Goal: Task Accomplishment & Management: Complete application form

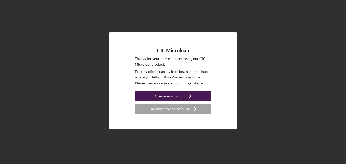
click at [169, 96] on div "Create an account" at bounding box center [169, 96] width 29 height 10
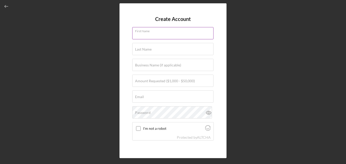
click at [171, 37] on input "First Name" at bounding box center [172, 33] width 81 height 12
type input "[PERSON_NAME]"
type input "T & K HAULING, LLC."
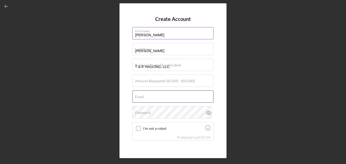
type input "[EMAIL_ADDRESS][DOMAIN_NAME]"
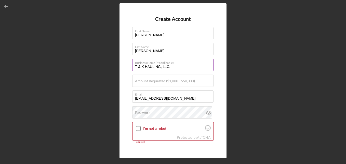
click at [189, 65] on input "T & K HAULING, LLC." at bounding box center [172, 65] width 81 height 12
type input "T"
type input "T P HAULING LLC"
click at [202, 84] on input "Amount Requested ($1,000 - $50,000)" at bounding box center [172, 80] width 81 height 12
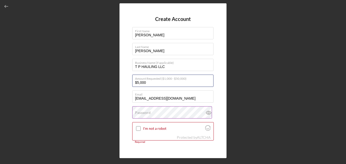
type input "$5,000"
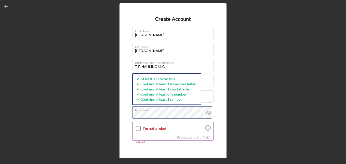
click at [206, 131] on form "Create Account First Name [PERSON_NAME] Last Name [PERSON_NAME] Business Name (…" at bounding box center [172, 80] width 81 height 129
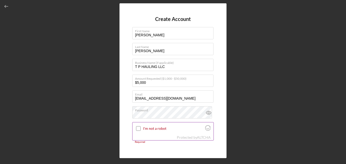
click at [139, 127] on input "I'm not a robot" at bounding box center [138, 128] width 5 height 5
checkbox input "true"
click at [183, 136] on div "Protected by [PERSON_NAME]" at bounding box center [194, 137] width 34 height 4
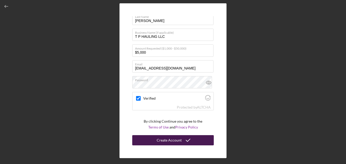
click at [207, 144] on button "Create Account" at bounding box center [172, 140] width 81 height 10
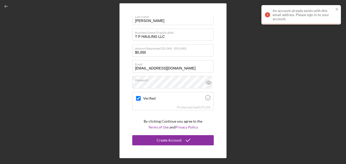
click at [318, 18] on div "An account already exists with this email address. Please sign in to your accou…" at bounding box center [303, 15] width 61 height 12
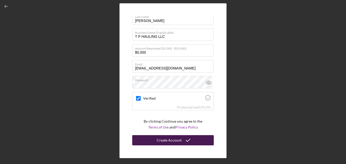
click at [201, 139] on button "Create Account" at bounding box center [172, 140] width 81 height 10
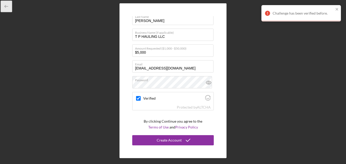
click at [5, 7] on polyline "button" at bounding box center [5, 6] width 1 height 2
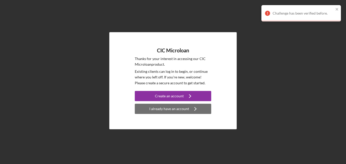
click at [174, 106] on div "I already have an account" at bounding box center [169, 108] width 40 height 10
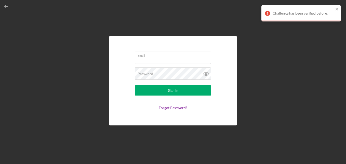
type input "[EMAIL_ADDRESS][DOMAIN_NAME]"
click at [206, 73] on icon at bounding box center [206, 73] width 13 height 13
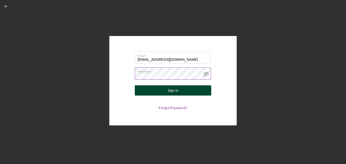
click at [200, 89] on button "Sign In" at bounding box center [173, 90] width 76 height 10
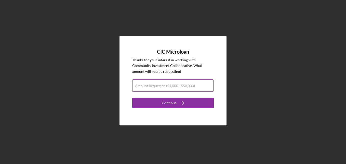
click at [159, 87] on label "Amount Requested ($1,000 - $50,000)" at bounding box center [165, 86] width 60 height 4
click at [159, 87] on input "Amount Requested ($1,000 - $50,000)" at bounding box center [172, 85] width 81 height 12
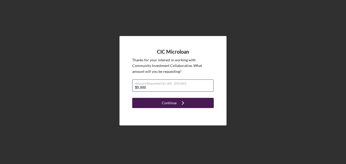
type input "$5,000"
click at [165, 102] on div "Continue" at bounding box center [169, 103] width 15 height 10
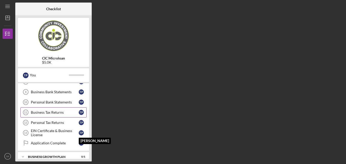
scroll to position [89, 0]
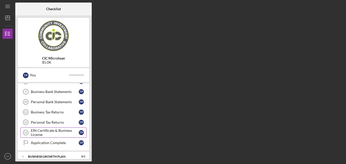
click at [76, 130] on div "EIN Certificate & Business License" at bounding box center [55, 132] width 48 height 8
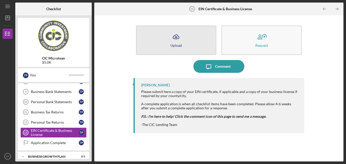
click at [180, 45] on div "Upload" at bounding box center [175, 45] width 11 height 4
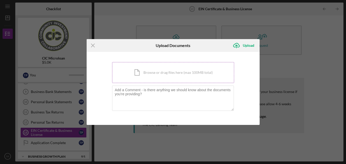
click at [146, 76] on div "Icon/Document Browse or drag files here (max 100MB total) Tap to choose files o…" at bounding box center [173, 72] width 122 height 21
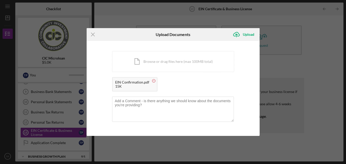
click at [152, 81] on icon at bounding box center [154, 80] width 6 height 6
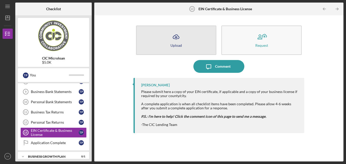
click at [204, 48] on button "Icon/Upload Upload" at bounding box center [176, 39] width 80 height 29
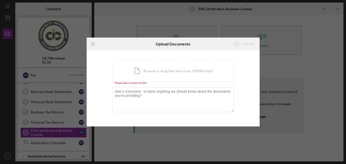
click at [56, 132] on div "Icon/Menu Close Upload Documents Icon/Upload Upload You're uploading documents …" at bounding box center [173, 82] width 346 height 164
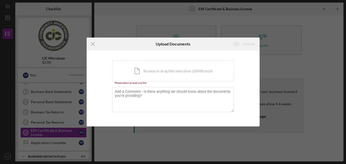
click at [26, 130] on div "Icon/Menu Close Upload Documents Icon/Upload Upload You're uploading documents …" at bounding box center [173, 82] width 346 height 164
click at [92, 45] on icon "Icon/Menu Close" at bounding box center [93, 43] width 13 height 13
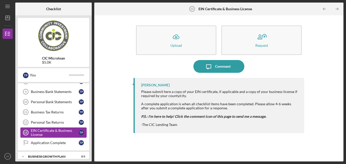
click at [50, 133] on div "EIN Certificate & Business License" at bounding box center [55, 132] width 48 height 8
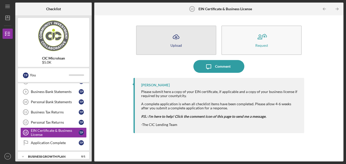
click at [178, 43] on div "Upload" at bounding box center [175, 45] width 11 height 4
click at [159, 30] on button "Icon/Upload Upload" at bounding box center [176, 39] width 80 height 29
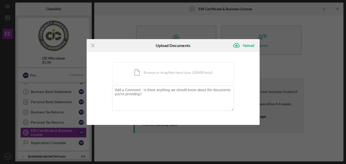
drag, startPoint x: 155, startPoint y: 76, endPoint x: 284, endPoint y: 69, distance: 129.6
click at [284, 69] on div "Icon/Menu Close Upload Documents Icon/Upload Upload You're uploading documents …" at bounding box center [173, 82] width 346 height 164
click at [245, 43] on div "Upload" at bounding box center [248, 45] width 11 height 10
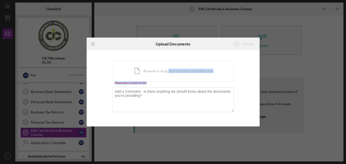
click at [167, 81] on div "Icon/Document Browse or drag files here (max 100MB total) Tap to choose files o…" at bounding box center [173, 72] width 122 height 24
drag, startPoint x: 167, startPoint y: 81, endPoint x: 106, endPoint y: 90, distance: 62.0
click at [111, 93] on div "You're uploading documents related to EIN Certificate & Business License . Icon…" at bounding box center [173, 88] width 173 height 76
click at [53, 135] on div "Icon/Menu Close Upload Documents Icon/Upload Upload You're uploading documents …" at bounding box center [173, 82] width 346 height 164
click at [52, 133] on div "Icon/Menu Close Upload Documents Icon/Upload Upload You're uploading documents …" at bounding box center [173, 82] width 346 height 164
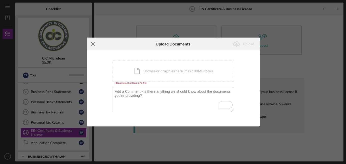
click at [91, 46] on icon "Icon/Menu Close" at bounding box center [93, 43] width 13 height 13
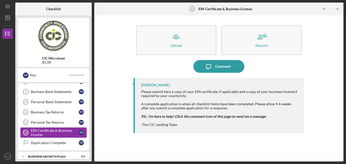
click at [53, 131] on div "EIN Certificate & Business License" at bounding box center [55, 132] width 48 height 8
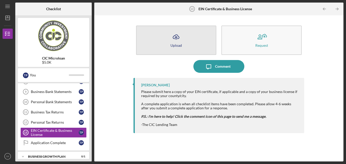
click at [168, 46] on button "Icon/Upload Upload" at bounding box center [176, 39] width 80 height 29
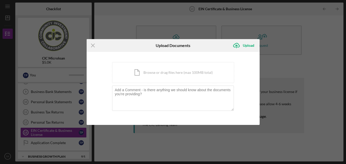
click at [58, 133] on div "Icon/Menu Close Upload Documents Icon/Upload Upload You're uploading documents …" at bounding box center [173, 82] width 346 height 164
